Goal: Find specific page/section: Find specific page/section

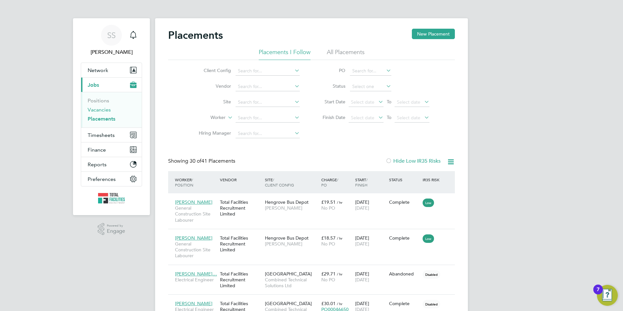
click at [94, 107] on link "Vacancies" at bounding box center [99, 110] width 23 height 6
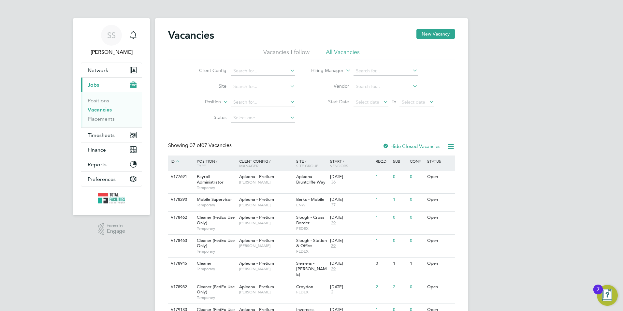
click at [111, 109] on link "Vacancies" at bounding box center [100, 110] width 24 height 6
click at [103, 109] on link "Vacancies" at bounding box center [100, 110] width 24 height 6
